Goal: Find contact information: Obtain details needed to contact an individual or organization

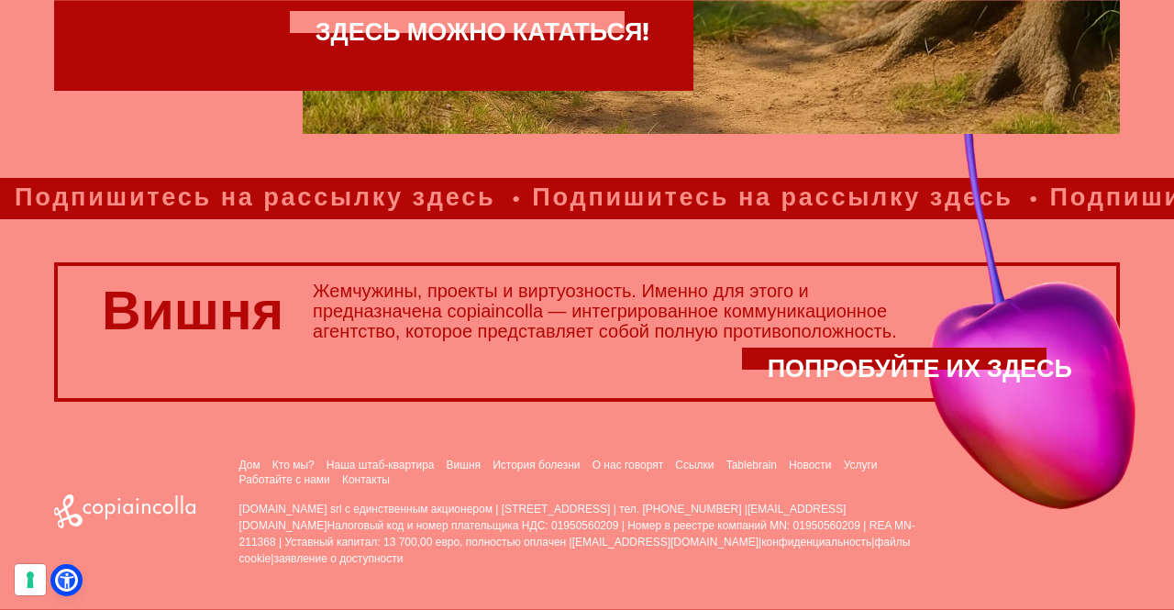
click at [362, 489] on div "Дом Кто мы? Наша штаб-квартира [GEOGRAPHIC_DATA] История болезни О нас говорят" at bounding box center [679, 512] width 881 height 110
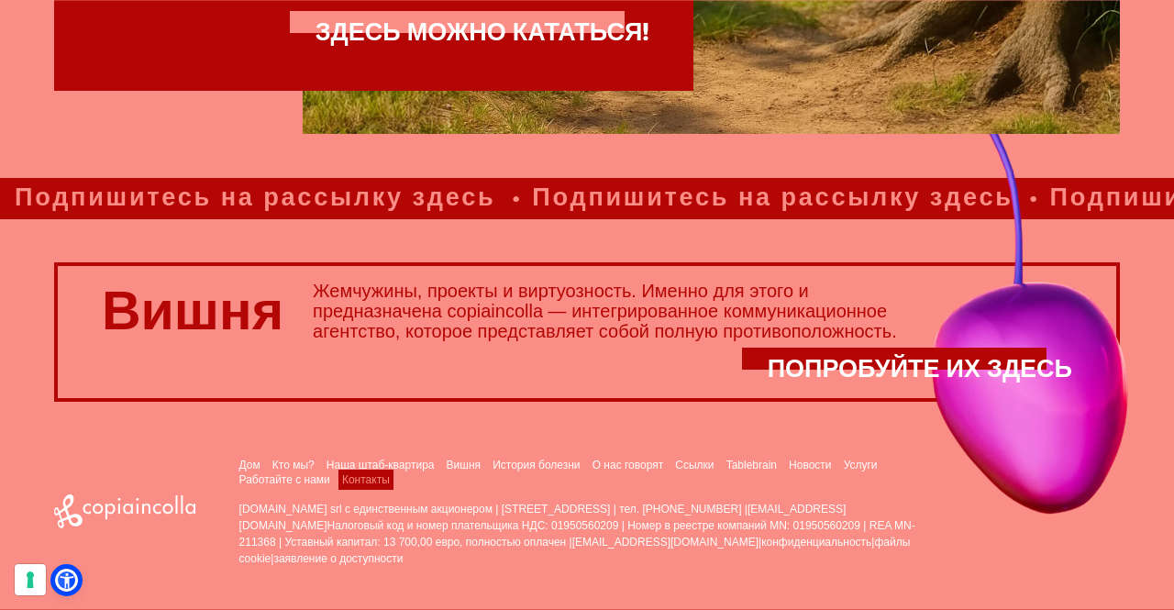
click at [358, 478] on font "Контакты" at bounding box center [366, 479] width 48 height 13
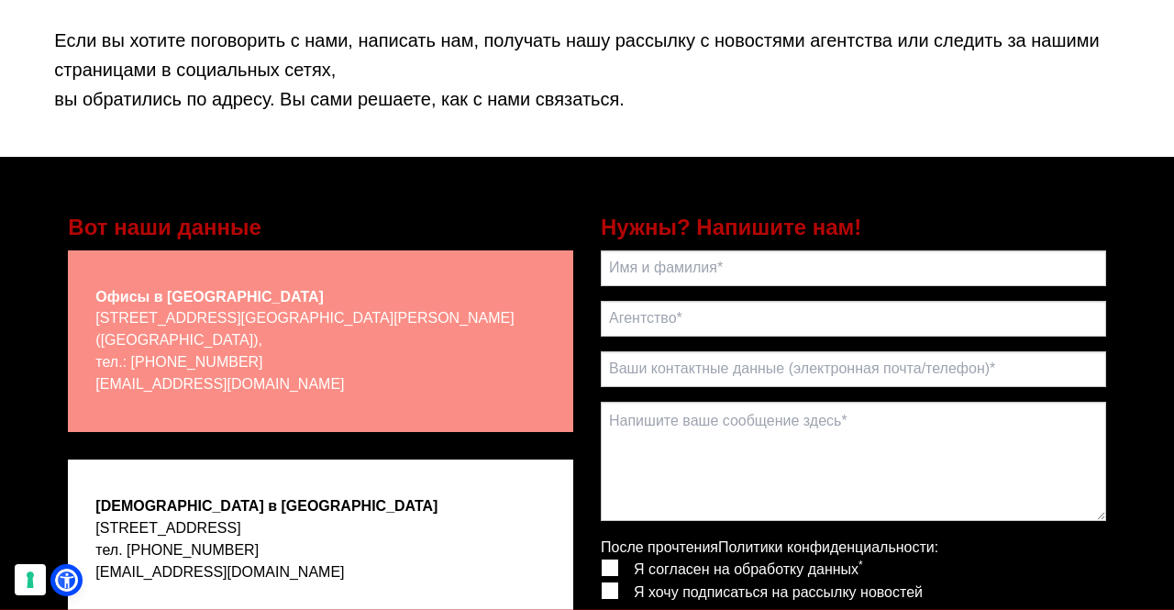
scroll to position [275, 0]
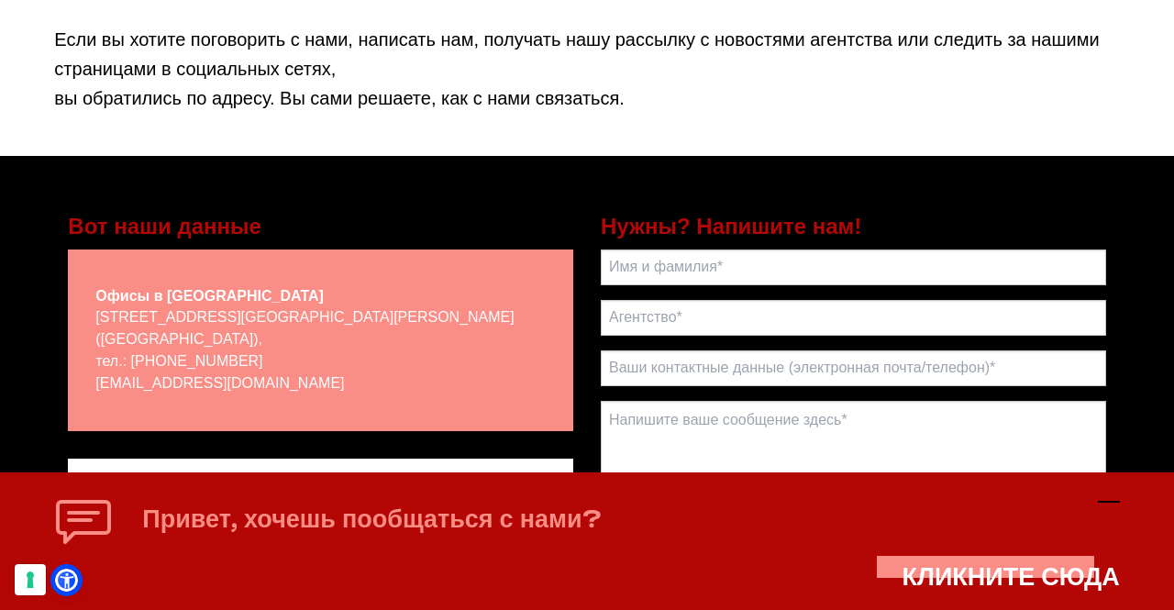
click at [1112, 504] on icon at bounding box center [1109, 502] width 22 height 22
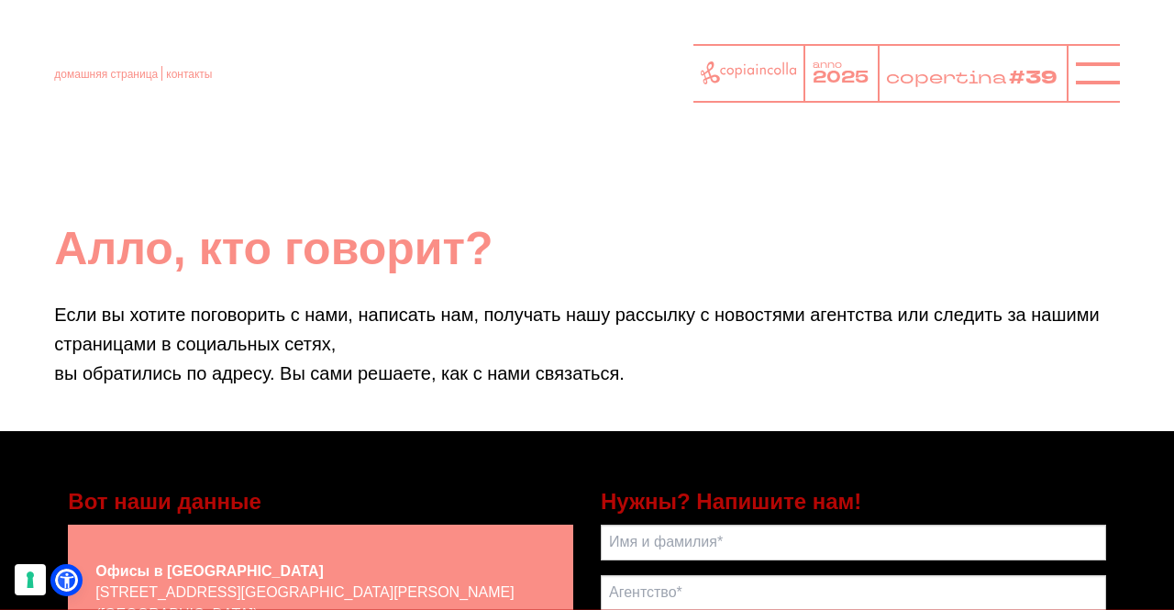
scroll to position [0, 0]
click at [110, 73] on font "домашняя страница" at bounding box center [106, 74] width 104 height 13
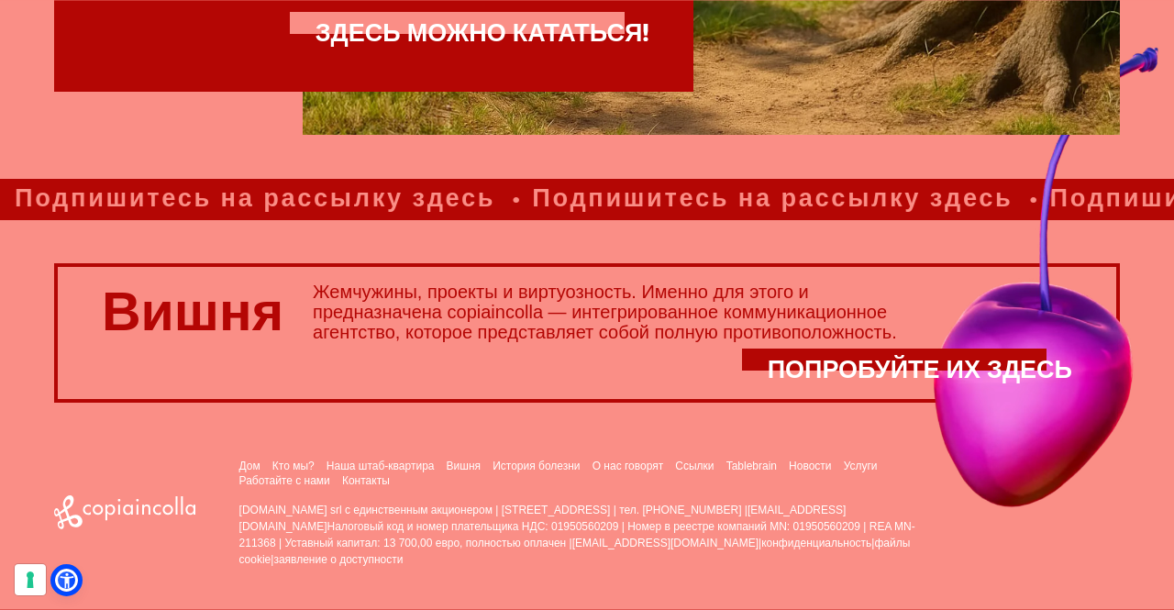
scroll to position [1105, 0]
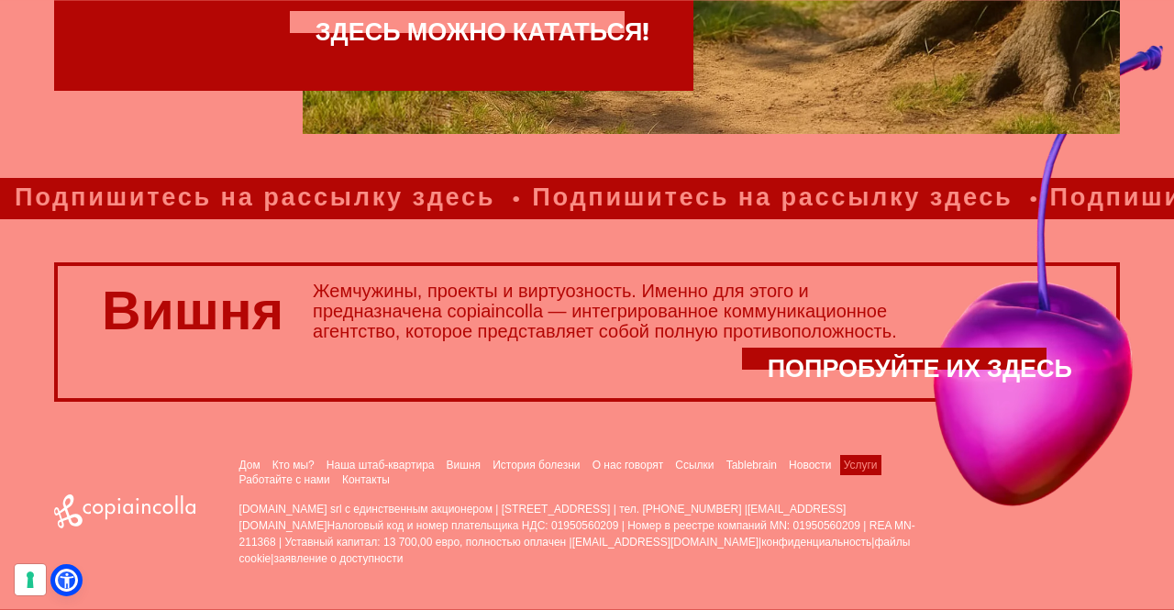
click at [852, 463] on font "Услуги" at bounding box center [861, 465] width 34 height 13
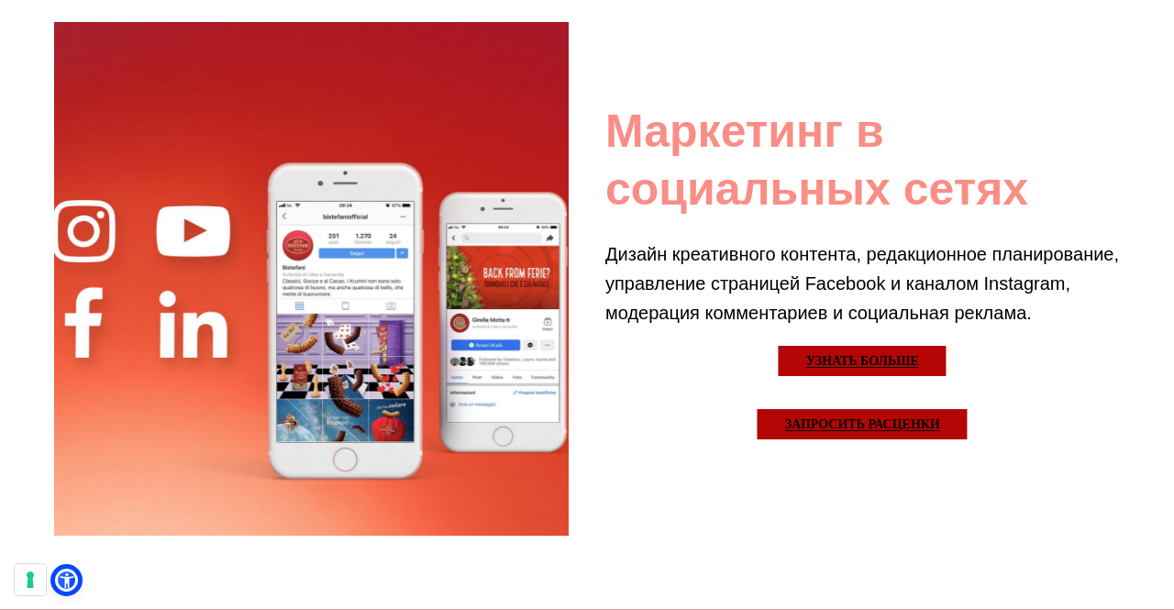
scroll to position [3854, 0]
